Goal: Task Accomplishment & Management: Manage account settings

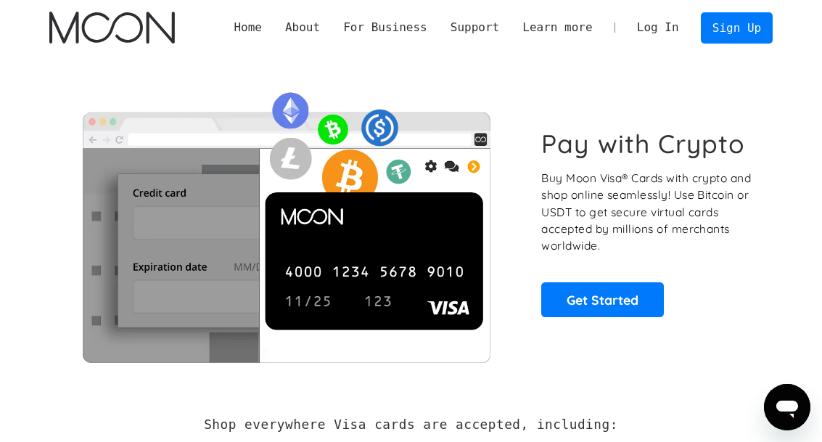
click at [661, 26] on link "Log In" at bounding box center [658, 27] width 65 height 30
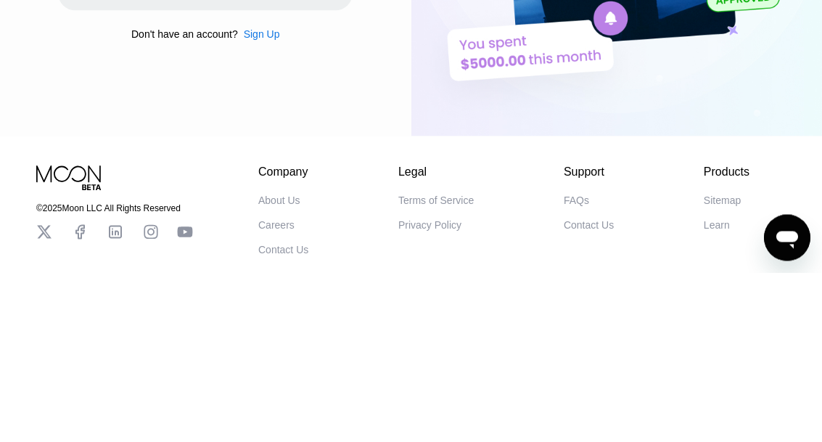
scroll to position [170, 0]
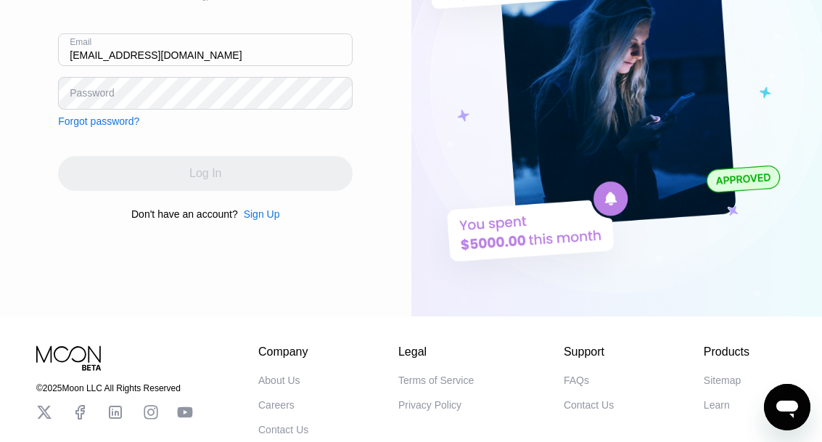
type input "canzonetta-punteggi.1f@icloud.com"
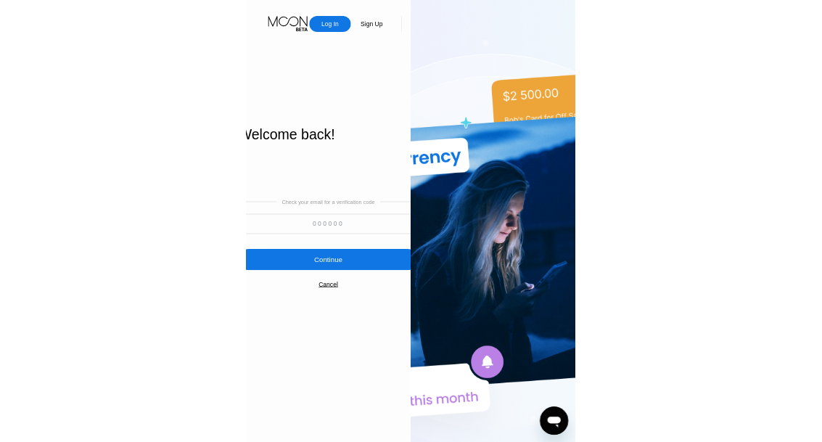
scroll to position [62, 0]
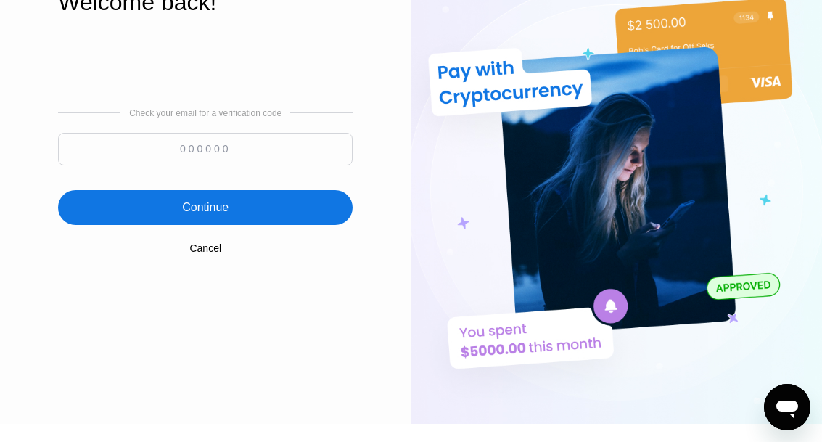
click at [212, 165] on input at bounding box center [205, 149] width 295 height 33
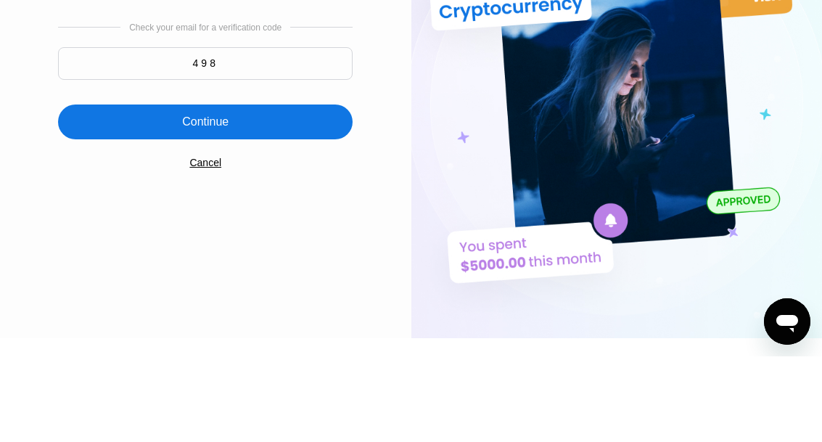
scroll to position [148, 0]
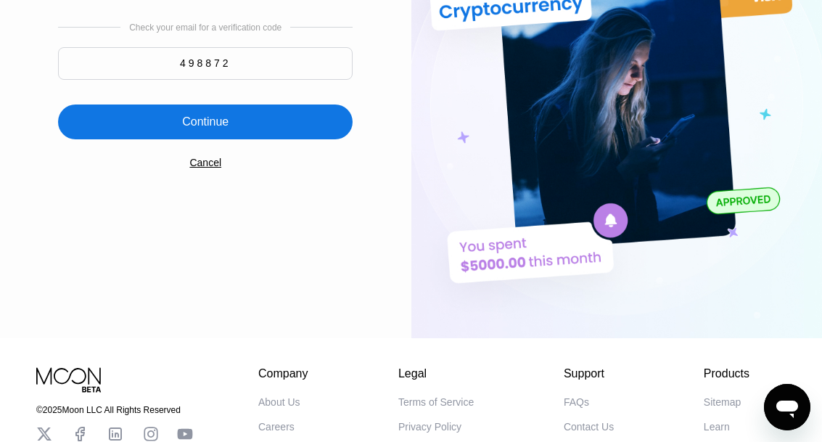
type input "498872"
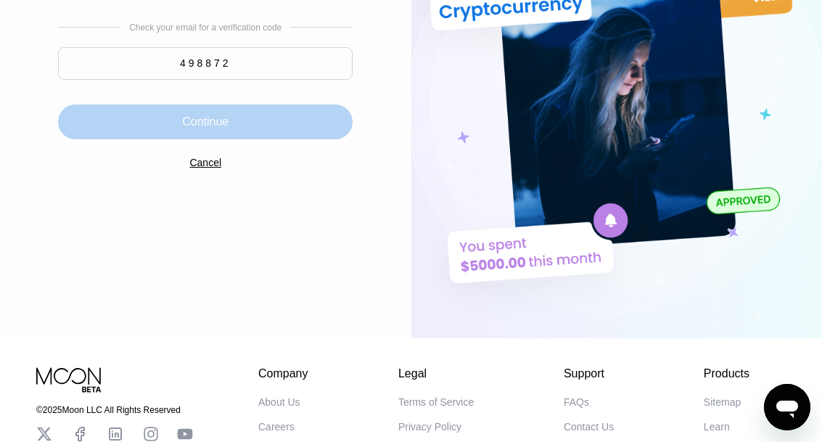
click at [327, 139] on div "Continue" at bounding box center [205, 121] width 295 height 35
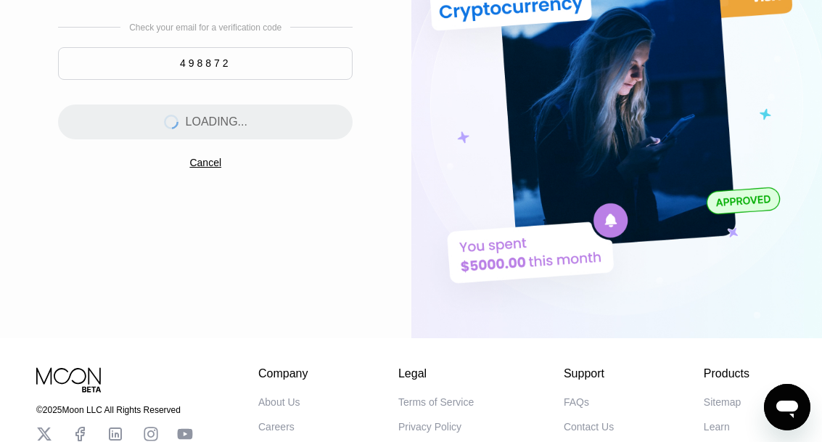
scroll to position [0, 0]
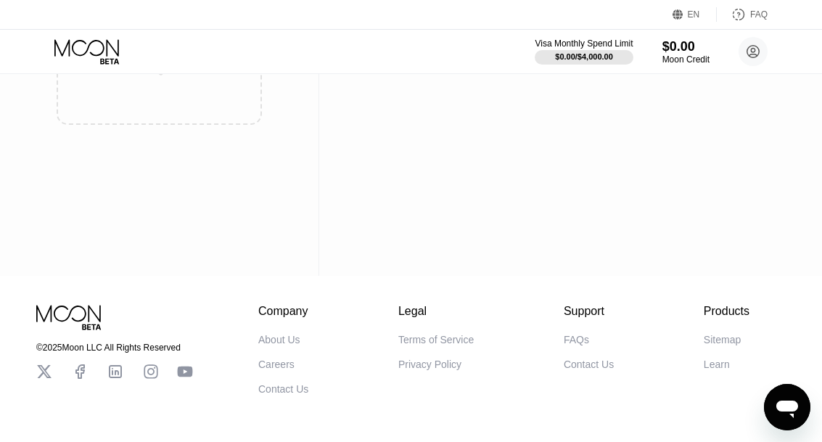
scroll to position [165, 0]
click at [284, 345] on div "About Us" at bounding box center [279, 341] width 42 height 12
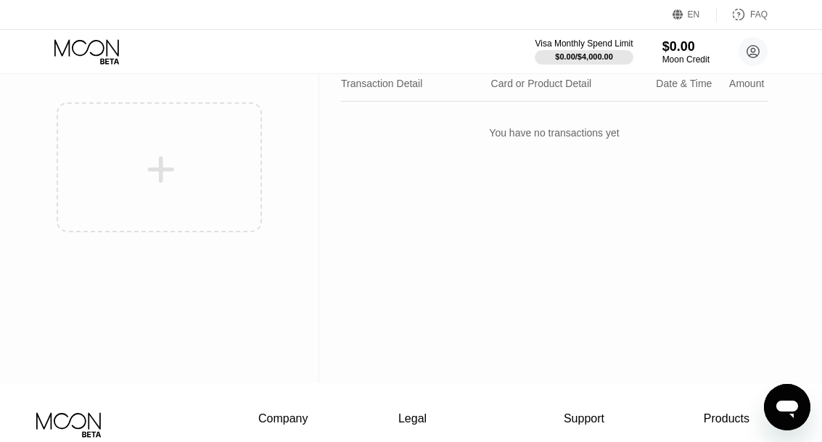
scroll to position [0, 0]
